Goal: Communication & Community: Answer question/provide support

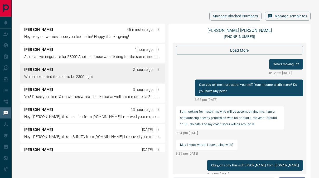
scroll to position [576, 0]
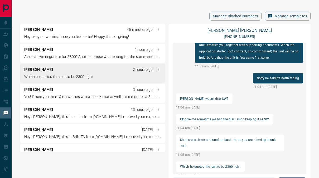
click at [53, 69] on p "Ananthakrishnan Chellapillai" at bounding box center [38, 70] width 29 height 6
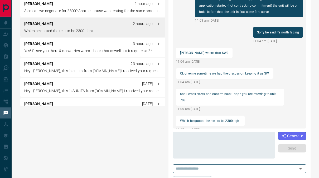
scroll to position [48, 0]
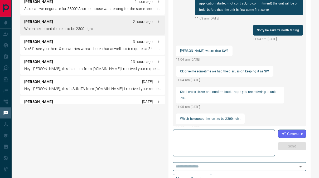
click at [211, 133] on textarea at bounding box center [223, 143] width 95 height 22
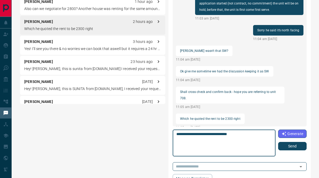
click at [231, 133] on textarea "**********" at bounding box center [223, 143] width 95 height 22
type textarea "**********"
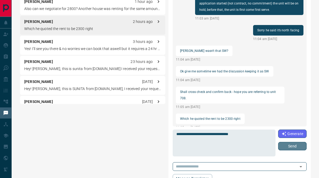
click at [289, 146] on button "Send" at bounding box center [292, 146] width 28 height 8
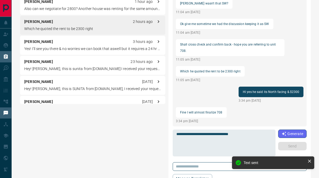
scroll to position [570, 0]
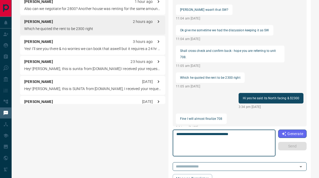
click at [215, 149] on textarea "**********" at bounding box center [223, 143] width 95 height 22
type textarea "****"
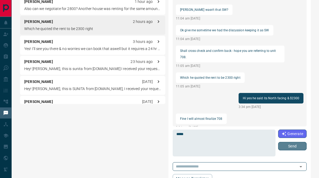
click at [296, 148] on button "Send" at bounding box center [292, 146] width 28 height 8
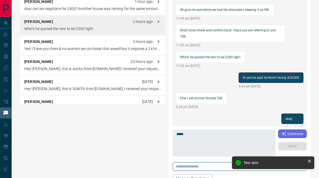
scroll to position [0, 0]
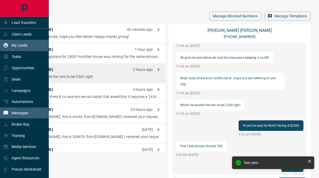
click at [28, 49] on div "My Leads" at bounding box center [24, 45] width 49 height 11
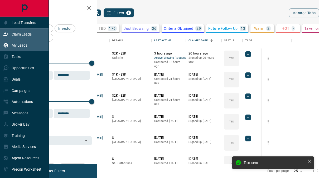
scroll to position [127, 211]
click at [29, 36] on p "Claim Leads" at bounding box center [22, 34] width 20 height 4
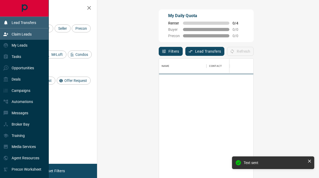
scroll to position [130, 202]
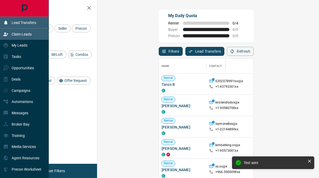
click at [31, 21] on p "Lead Transfers" at bounding box center [24, 23] width 25 height 4
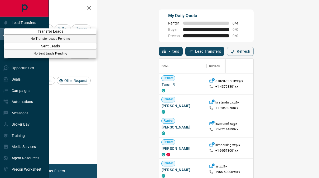
click at [31, 25] on div at bounding box center [159, 89] width 319 height 178
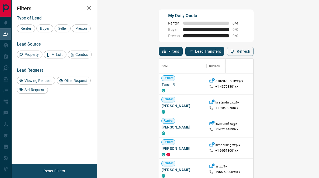
click at [75, 14] on div "Type of Lead Renter Buyer Seller Precon Lead Source Property MrLoft Condos Lead…" at bounding box center [54, 53] width 75 height 82
click at [31, 82] on span "Viewing Request" at bounding box center [38, 81] width 31 height 4
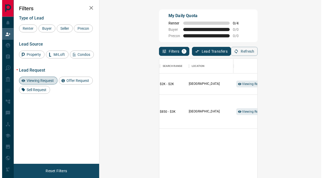
scroll to position [0, 124]
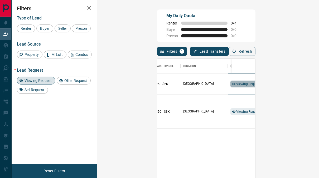
click at [236, 82] on span "Viewing Request ( 1 )" at bounding box center [250, 84] width 29 height 4
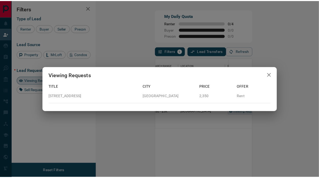
scroll to position [4, 4]
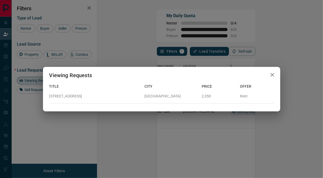
click at [266, 81] on div "Offer" at bounding box center [255, 85] width 38 height 10
click at [273, 75] on icon "button" at bounding box center [272, 75] width 4 height 4
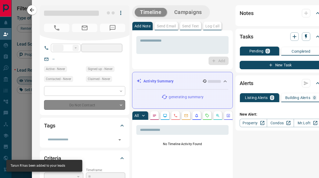
type input "**"
type input "**********"
type input "**"
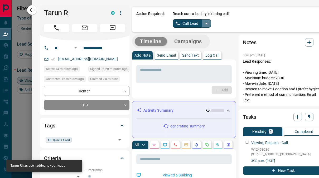
click at [204, 22] on icon "split button" at bounding box center [206, 23] width 6 height 6
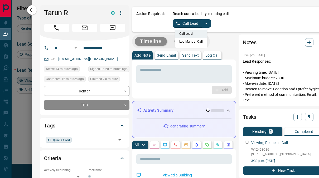
drag, startPoint x: 194, startPoint y: 29, endPoint x: 191, endPoint y: 24, distance: 5.8
click at [191, 24] on div "Reach out to lead by initiating call Call Lead Call Lead Log Manual Call" at bounding box center [248, 19] width 151 height 17
click at [191, 24] on button "Call Lead" at bounding box center [187, 23] width 29 height 8
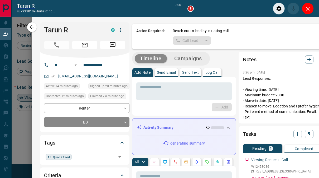
scroll to position [117, 202]
type input "*******"
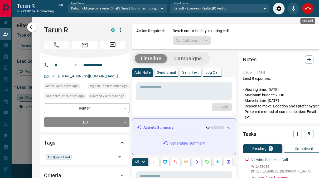
click at [305, 7] on icon "End Call" at bounding box center [308, 9] width 6 height 6
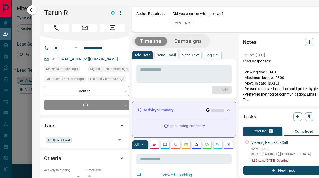
scroll to position [130, 202]
click at [304, 7] on div "Action Required: Did you connect with the lead? Yes No" at bounding box center [230, 19] width 196 height 25
click at [183, 20] on button "No" at bounding box center [187, 23] width 9 height 8
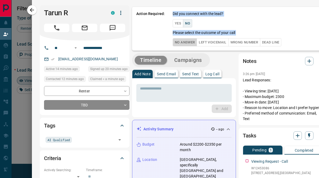
click at [180, 43] on button "No Answer" at bounding box center [185, 42] width 24 height 8
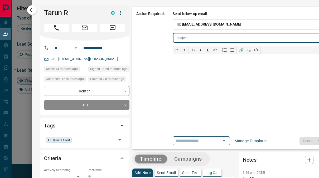
scroll to position [0, 2]
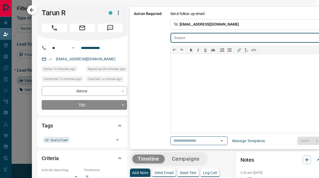
type input "**********"
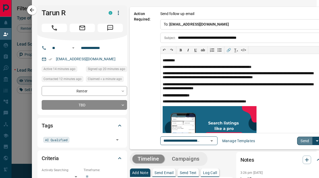
click at [297, 140] on button "Send" at bounding box center [305, 141] width 16 height 8
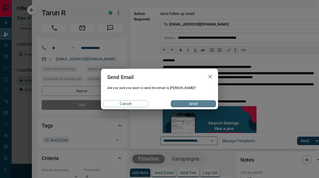
click at [178, 103] on button "Send" at bounding box center [193, 103] width 45 height 7
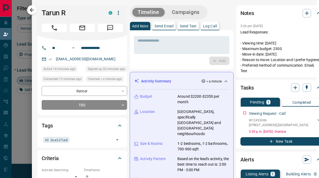
click at [27, 115] on div at bounding box center [159, 89] width 319 height 178
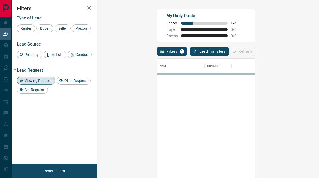
scroll to position [130, 202]
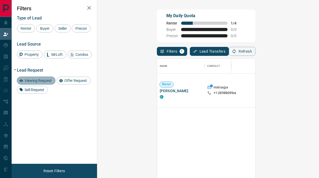
click at [35, 79] on span "Viewing Request" at bounding box center [38, 81] width 31 height 4
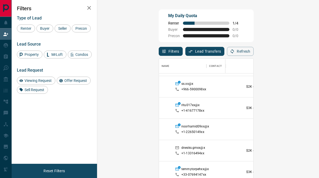
scroll to position [61, 0]
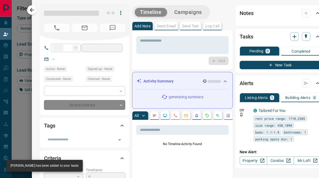
type input "**"
type input "**********"
type input "**"
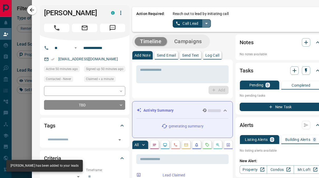
click at [205, 23] on icon "split button" at bounding box center [206, 23] width 3 height 1
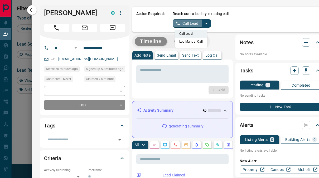
click at [187, 25] on button "Call Lead" at bounding box center [187, 23] width 29 height 8
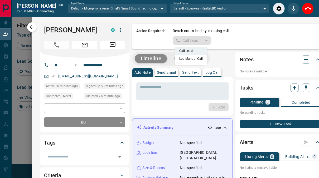
scroll to position [117, 202]
click at [308, 13] on button "End Call" at bounding box center [308, 9] width 12 height 12
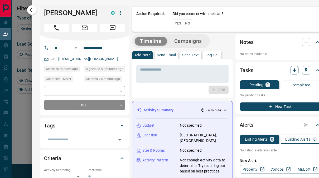
scroll to position [130, 202]
click at [183, 25] on button "No" at bounding box center [187, 23] width 9 height 8
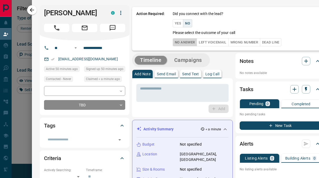
click at [181, 41] on button "No Answer" at bounding box center [185, 42] width 24 height 8
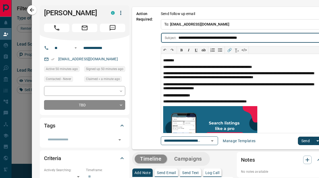
scroll to position [0, 2]
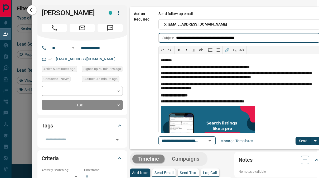
click at [299, 138] on button "Send" at bounding box center [304, 141] width 16 height 8
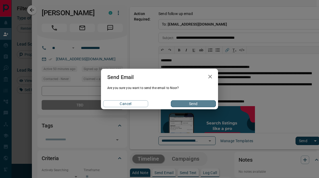
click at [199, 104] on button "Send" at bounding box center [193, 103] width 45 height 7
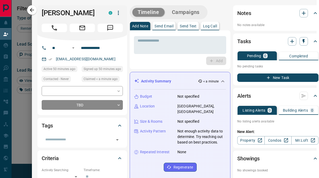
click at [307, 129] on p "New Alert:" at bounding box center [277, 132] width 81 height 6
click at [16, 147] on div at bounding box center [159, 89] width 319 height 178
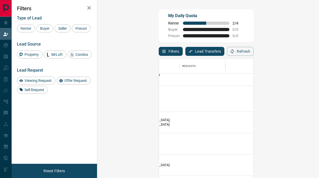
scroll to position [216, 175]
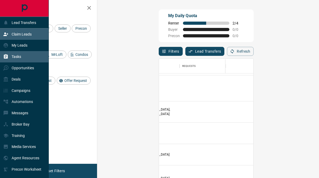
click at [8, 54] on div "Tasks" at bounding box center [12, 56] width 18 height 9
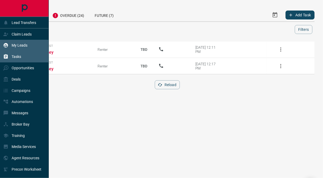
click at [12, 48] on div "My Leads" at bounding box center [15, 45] width 24 height 9
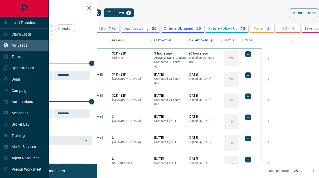
scroll to position [127, 211]
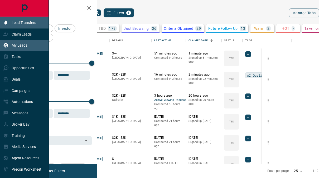
click at [27, 27] on div "Lead Transfers" at bounding box center [19, 22] width 33 height 9
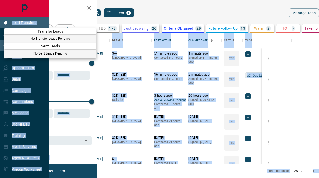
click at [27, 27] on div at bounding box center [159, 89] width 319 height 178
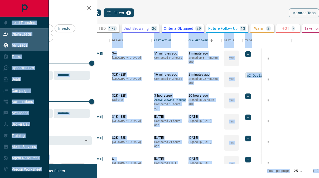
click at [25, 34] on p "Claim Leads" at bounding box center [22, 34] width 20 height 4
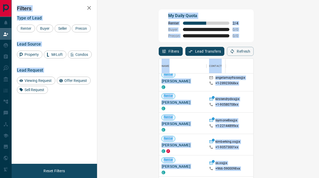
scroll to position [3, 0]
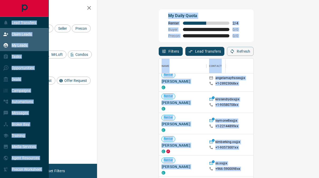
click at [16, 43] on p "My Leads" at bounding box center [20, 45] width 16 height 4
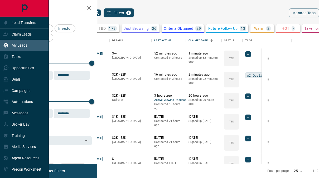
scroll to position [127, 211]
click at [22, 27] on div "Lead Transfers" at bounding box center [24, 22] width 49 height 11
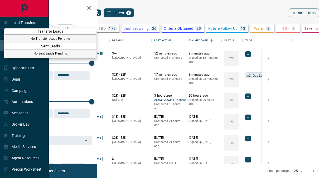
click at [28, 23] on div at bounding box center [159, 89] width 319 height 178
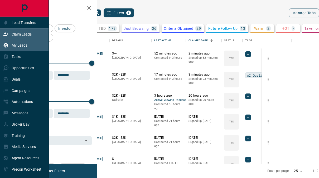
click at [26, 36] on p "Claim Leads" at bounding box center [22, 34] width 20 height 4
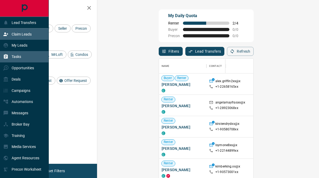
scroll to position [130, 202]
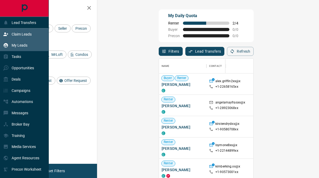
click at [31, 44] on div "My Leads" at bounding box center [24, 45] width 49 height 11
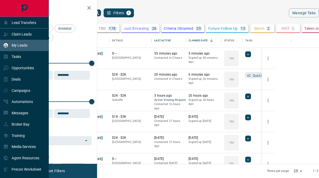
scroll to position [127, 211]
click at [27, 35] on p "Claim Leads" at bounding box center [22, 34] width 20 height 4
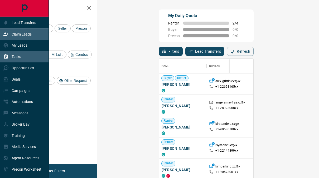
scroll to position [130, 202]
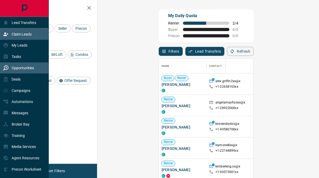
click at [27, 70] on p "Opportunities" at bounding box center [23, 68] width 22 height 4
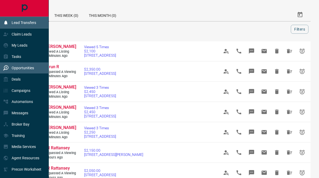
click at [37, 25] on div "Lead Transfers" at bounding box center [24, 22] width 49 height 11
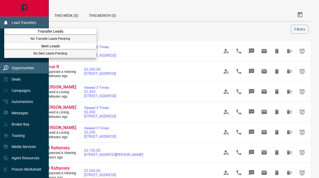
click at [37, 25] on div at bounding box center [159, 89] width 319 height 178
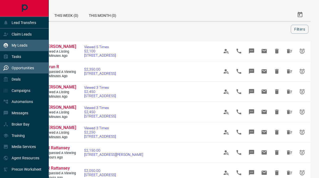
click at [26, 51] on div "My Leads" at bounding box center [24, 45] width 49 height 11
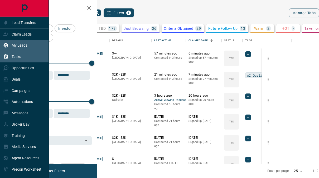
scroll to position [127, 211]
click at [26, 57] on div "Tasks" at bounding box center [24, 56] width 49 height 11
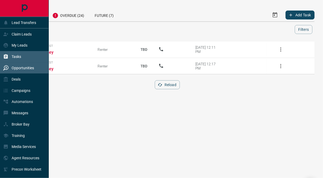
click at [26, 72] on div "Opportunities" at bounding box center [18, 68] width 31 height 9
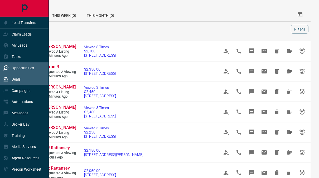
click at [25, 83] on div "Deals" at bounding box center [24, 79] width 49 height 11
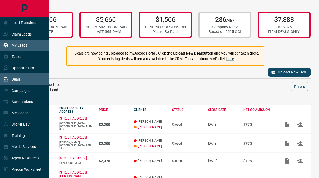
click at [32, 44] on div "My Leads" at bounding box center [24, 45] width 49 height 11
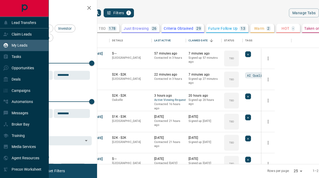
scroll to position [127, 211]
click at [33, 25] on p "Lead Transfers" at bounding box center [24, 23] width 25 height 4
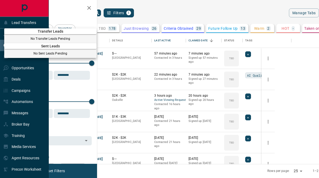
click at [36, 24] on div at bounding box center [159, 89] width 319 height 178
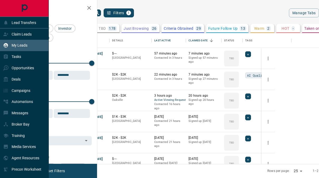
click at [30, 42] on div "My Leads" at bounding box center [24, 45] width 49 height 11
click at [27, 60] on div "Tasks" at bounding box center [24, 56] width 49 height 11
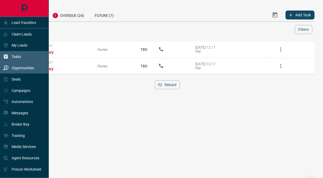
click at [26, 71] on div "Opportunities" at bounding box center [18, 68] width 31 height 9
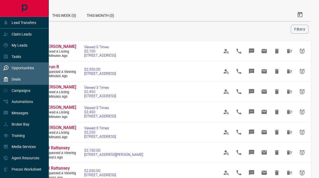
click at [26, 83] on div "Deals" at bounding box center [24, 79] width 49 height 11
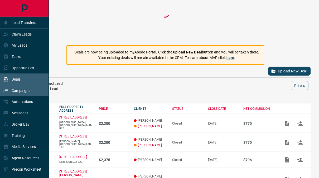
click at [26, 90] on p "Campaigns" at bounding box center [21, 91] width 19 height 4
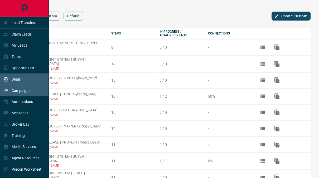
click at [30, 81] on div "Deals" at bounding box center [24, 79] width 49 height 11
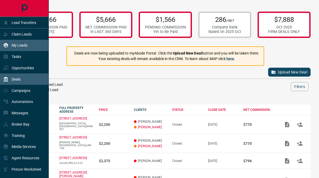
click at [27, 44] on div "My Leads" at bounding box center [24, 45] width 49 height 11
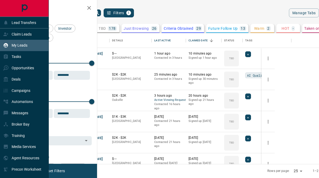
scroll to position [127, 211]
click at [26, 36] on p "Claim Leads" at bounding box center [22, 34] width 20 height 4
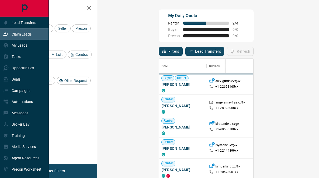
scroll to position [130, 202]
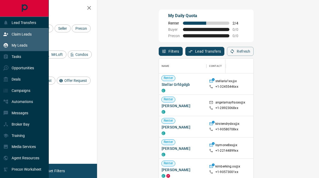
click at [26, 42] on div "My Leads" at bounding box center [15, 45] width 24 height 9
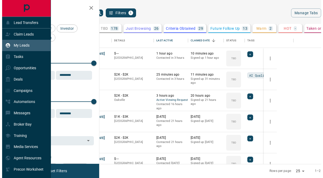
scroll to position [127, 211]
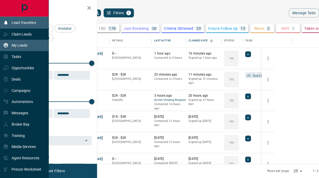
click at [28, 27] on div "Lead Transfers" at bounding box center [24, 22] width 49 height 11
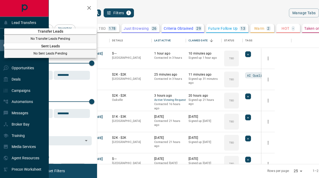
click at [33, 18] on div at bounding box center [159, 89] width 319 height 178
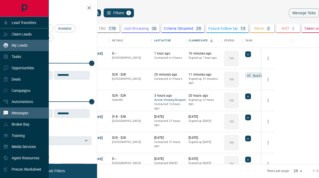
click at [22, 113] on p "Messages" at bounding box center [20, 113] width 17 height 4
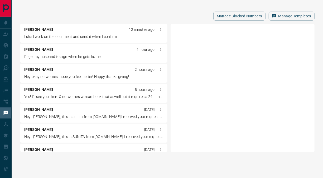
click at [104, 32] on div "Ananthakrishnan Chellapillai 12 minutes ago I shall work on the document and se…" at bounding box center [93, 33] width 147 height 19
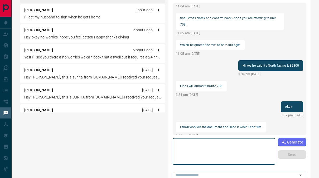
scroll to position [59, 0]
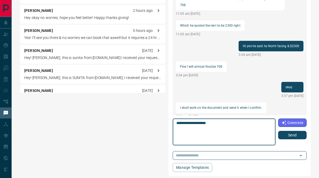
type textarea "**********"
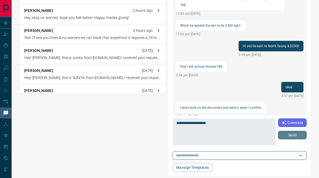
click at [289, 133] on button "Send" at bounding box center [292, 135] width 28 height 8
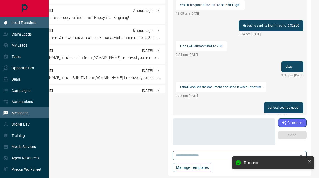
click at [7, 27] on div "Lead Transfers" at bounding box center [24, 22] width 49 height 11
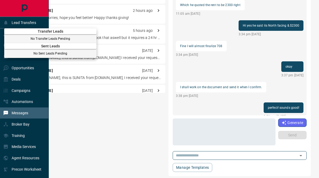
click at [44, 3] on div at bounding box center [159, 89] width 319 height 178
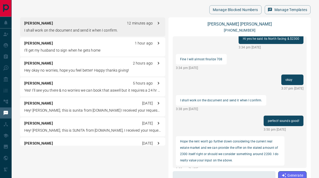
scroll to position [6, 0]
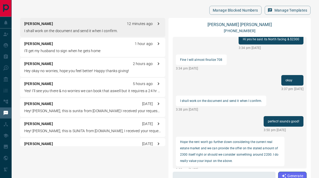
click at [95, 42] on div "Casendra Vijayasekar 1 hour ago" at bounding box center [92, 44] width 137 height 6
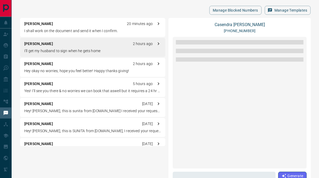
scroll to position [576, 0]
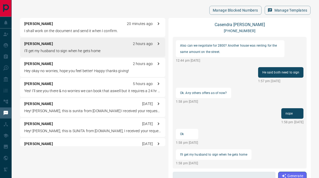
click at [99, 33] on p "I shall work on the document and send it when I confirm." at bounding box center [92, 31] width 137 height 6
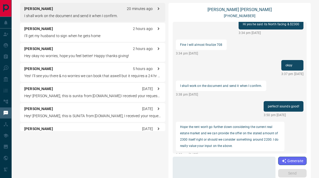
scroll to position [25, 0]
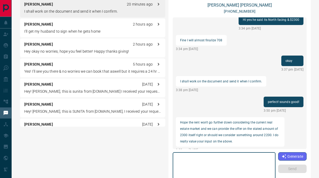
click at [185, 158] on textarea at bounding box center [223, 166] width 95 height 22
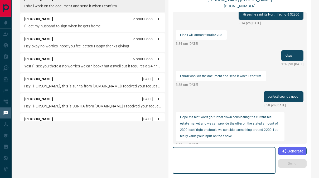
scroll to position [31, 0]
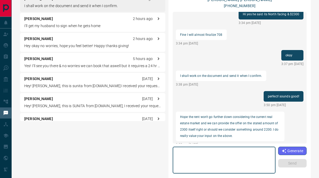
click at [209, 159] on textarea at bounding box center [223, 160] width 95 height 22
click at [208, 158] on textarea at bounding box center [223, 160] width 95 height 22
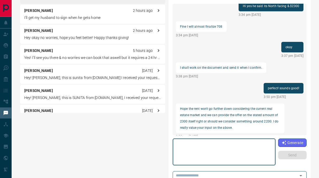
scroll to position [39, 0]
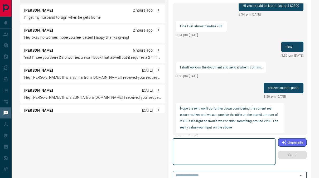
click at [195, 152] on textarea at bounding box center [223, 152] width 95 height 22
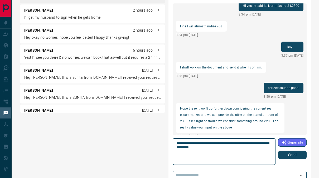
type textarea "**********"
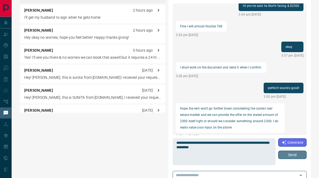
click at [288, 157] on button "Send" at bounding box center [292, 155] width 28 height 8
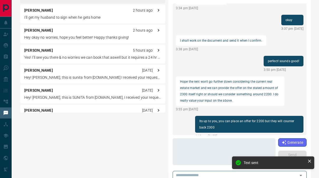
scroll to position [0, 0]
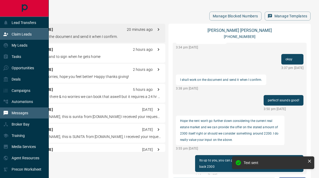
click at [11, 34] on div "Claim Leads" at bounding box center [17, 34] width 28 height 9
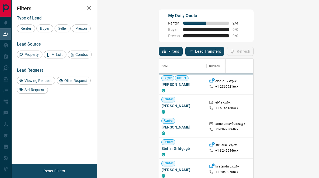
scroll to position [130, 202]
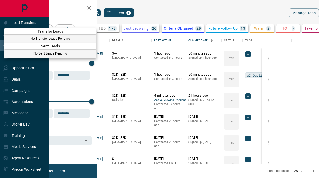
scroll to position [127, 211]
click at [57, 91] on div at bounding box center [159, 89] width 319 height 178
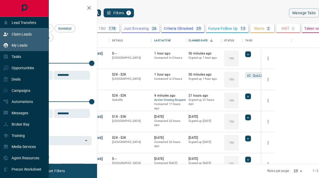
click at [28, 37] on div "Claim Leads" at bounding box center [17, 34] width 28 height 9
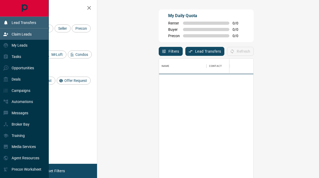
scroll to position [130, 202]
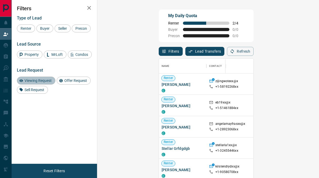
click at [39, 83] on span "Viewing Request" at bounding box center [38, 81] width 31 height 4
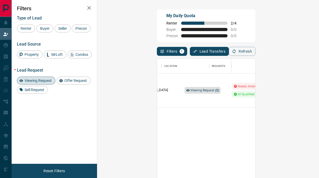
scroll to position [0, 0]
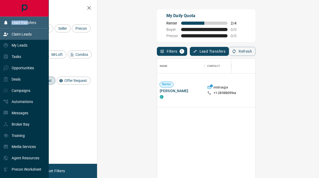
drag, startPoint x: 26, startPoint y: 15, endPoint x: 29, endPoint y: 21, distance: 6.3
click at [29, 21] on div "Lead Transfers Claim Leads My Leads Tasks Opportunities Deals Campaigns Automat…" at bounding box center [24, 89] width 49 height 178
click at [29, 21] on p "Lead Transfers" at bounding box center [24, 23] width 25 height 4
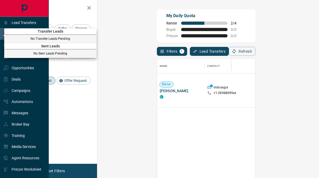
click at [36, 20] on div at bounding box center [159, 89] width 319 height 178
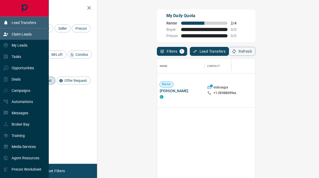
click at [32, 23] on p "Lead Transfers" at bounding box center [24, 23] width 25 height 4
